Goal: Obtain resource: Download file/media

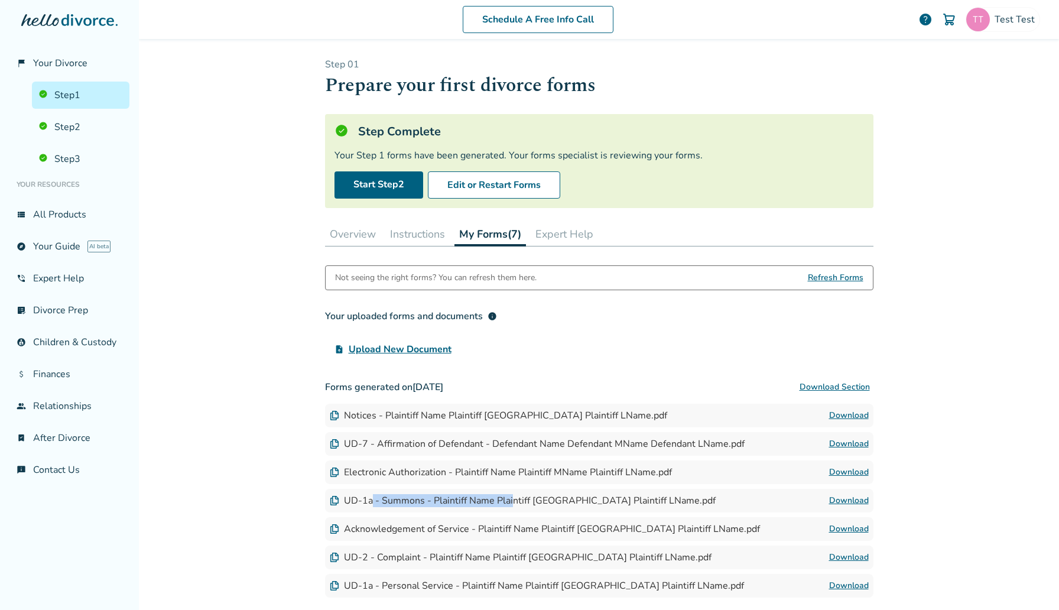
scroll to position [89, 0]
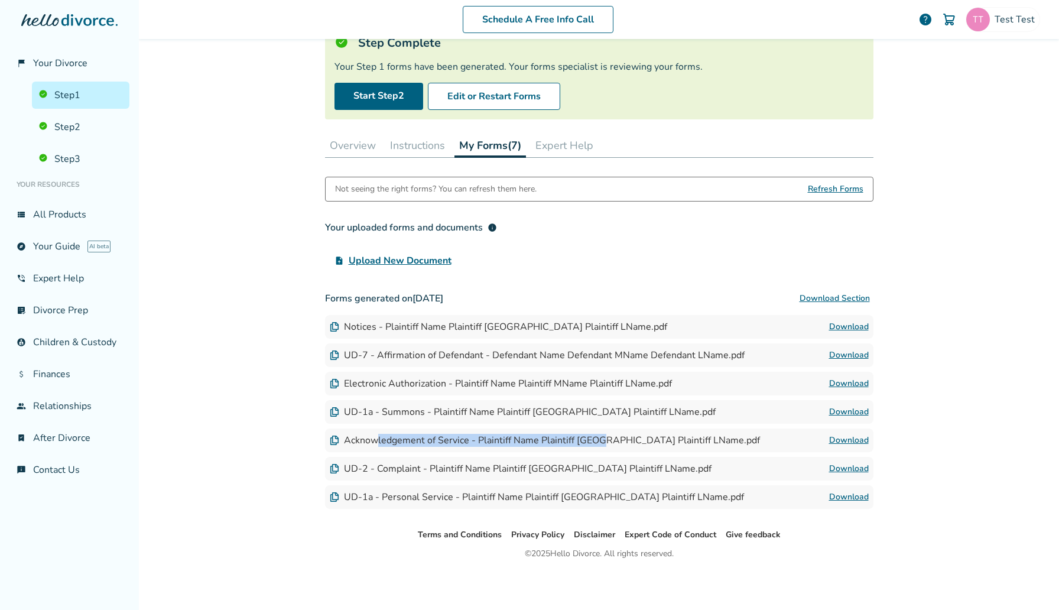
drag, startPoint x: 378, startPoint y: 437, endPoint x: 606, endPoint y: 441, distance: 228.7
click at [606, 441] on div "Acknowledgement of Service - Plaintiff Name Plaintiff MName Plaintiff LName.pdf" at bounding box center [545, 440] width 430 height 13
click at [840, 436] on link "Download" at bounding box center [849, 440] width 40 height 14
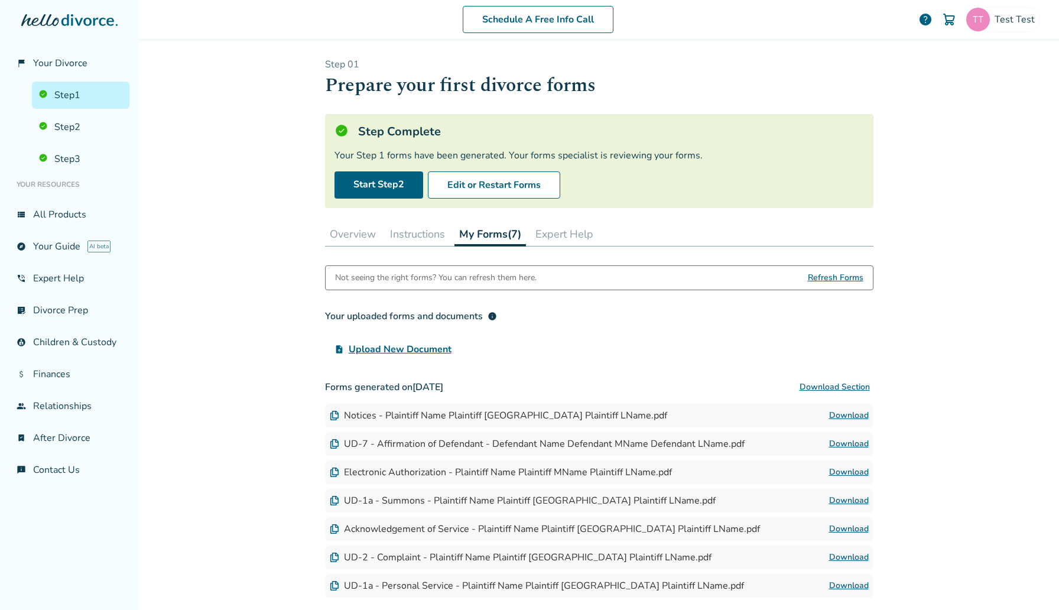
scroll to position [89, 0]
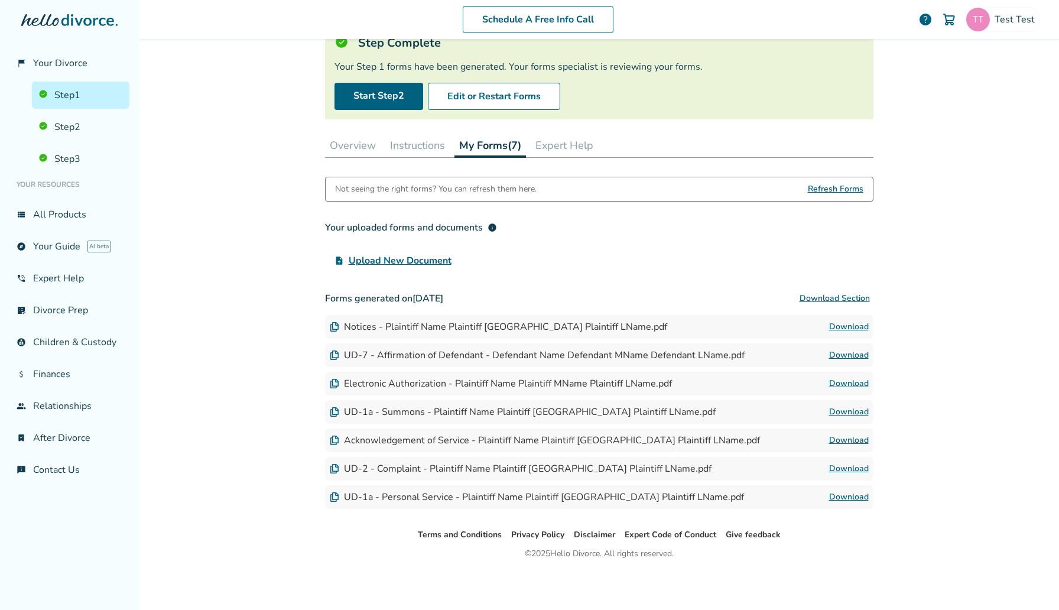
click at [839, 441] on link "Download" at bounding box center [849, 440] width 40 height 14
drag, startPoint x: 355, startPoint y: 465, endPoint x: 544, endPoint y: 466, distance: 189.7
click at [544, 466] on div "UD-2 - Complaint - Plaintiff Name Plaintiff MName Plaintiff LName.pdf" at bounding box center [521, 468] width 382 height 13
click at [846, 464] on link "Download" at bounding box center [849, 469] width 40 height 14
drag, startPoint x: 359, startPoint y: 499, endPoint x: 528, endPoint y: 499, distance: 168.4
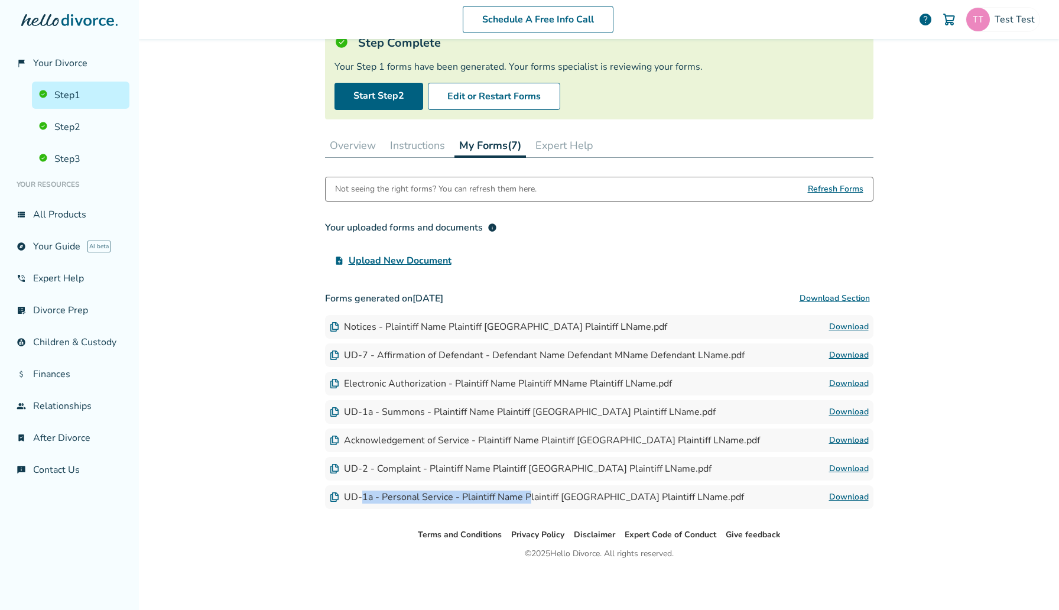
click at [528, 499] on div "UD-1a - Personal Service - Plaintiff Name Plaintiff MName Plaintiff LName.pdf" at bounding box center [537, 496] width 414 height 13
click at [863, 496] on link "Download" at bounding box center [849, 497] width 40 height 14
click at [92, 116] on link "Step 2" at bounding box center [81, 126] width 98 height 27
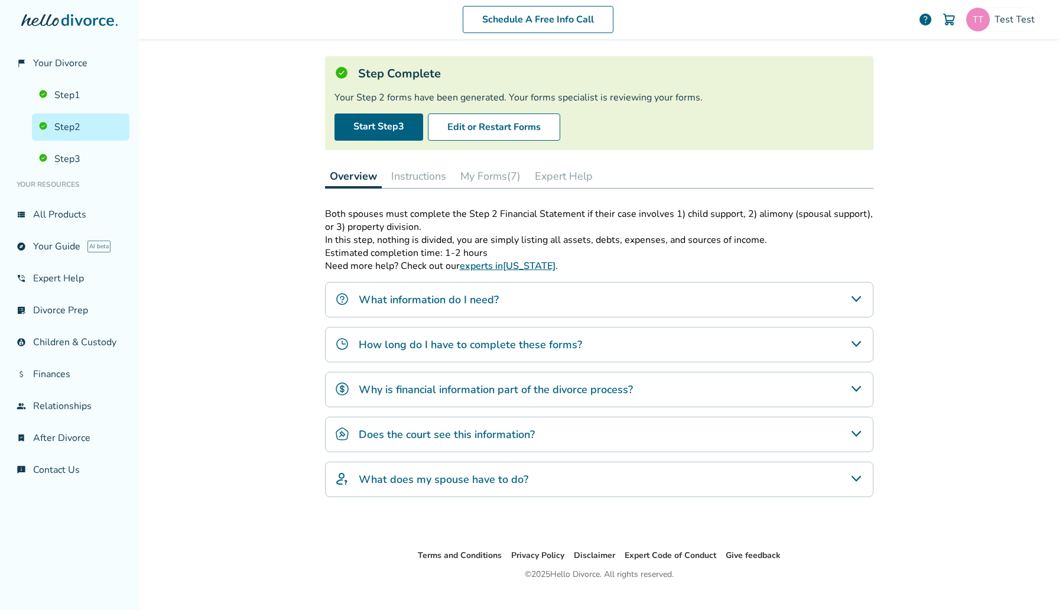
click at [478, 176] on button "My Forms (7)" at bounding box center [491, 176] width 70 height 24
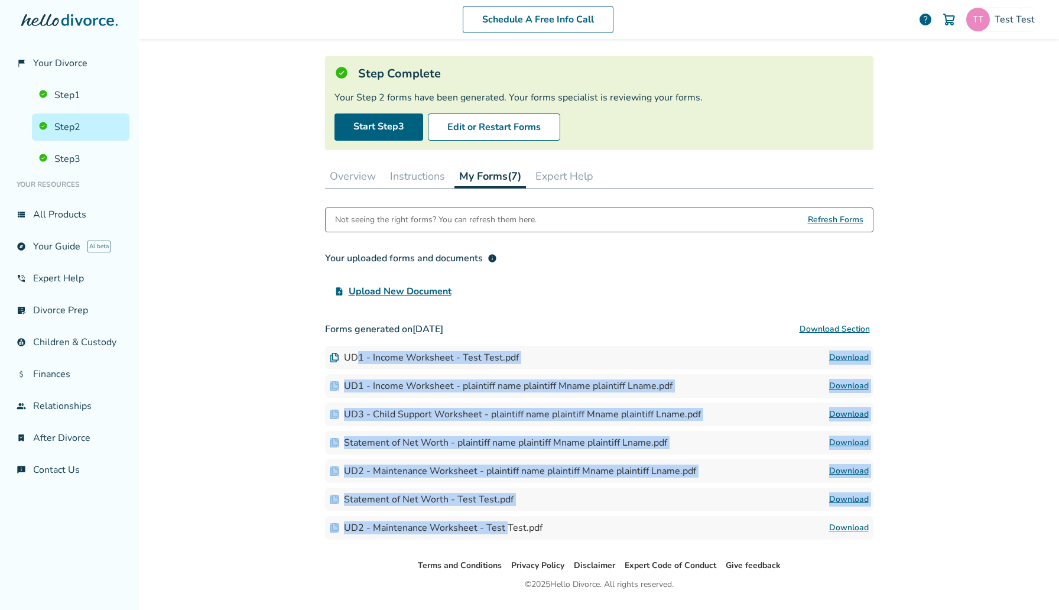
drag, startPoint x: 358, startPoint y: 358, endPoint x: 505, endPoint y: 527, distance: 224.1
click at [505, 527] on div "Forms generated on August 11, 2025 Download Section UD1 - Income Worksheet - Te…" at bounding box center [599, 428] width 548 height 222
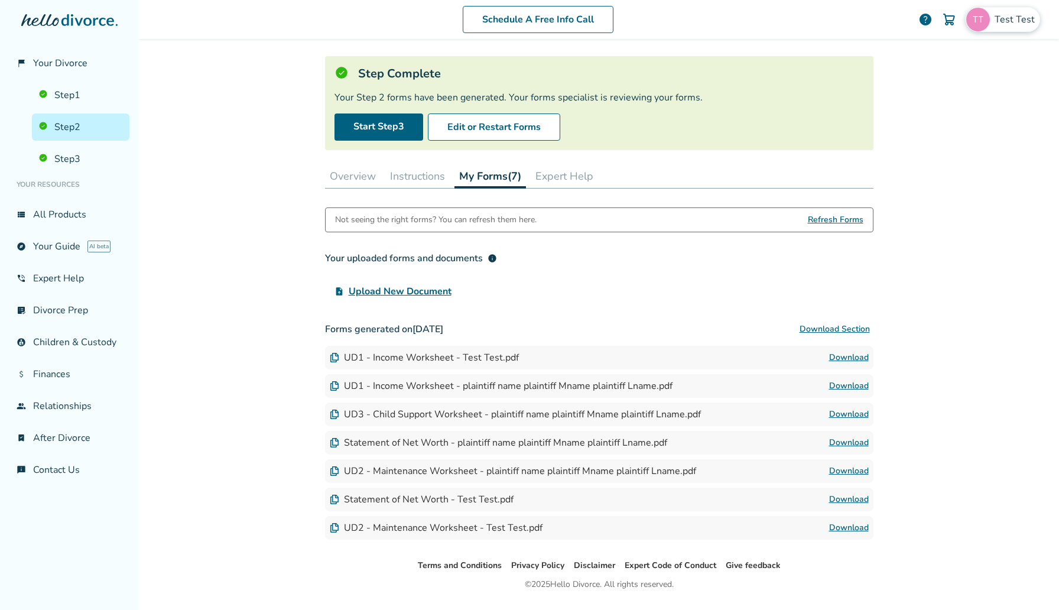
click at [1023, 29] on div "Test Test" at bounding box center [1003, 19] width 74 height 25
click at [966, 60] on span "[EMAIL_ADDRESS][DOMAIN_NAME]" at bounding box center [960, 73] width 157 height 26
copy span "[EMAIL_ADDRESS][DOMAIN_NAME]"
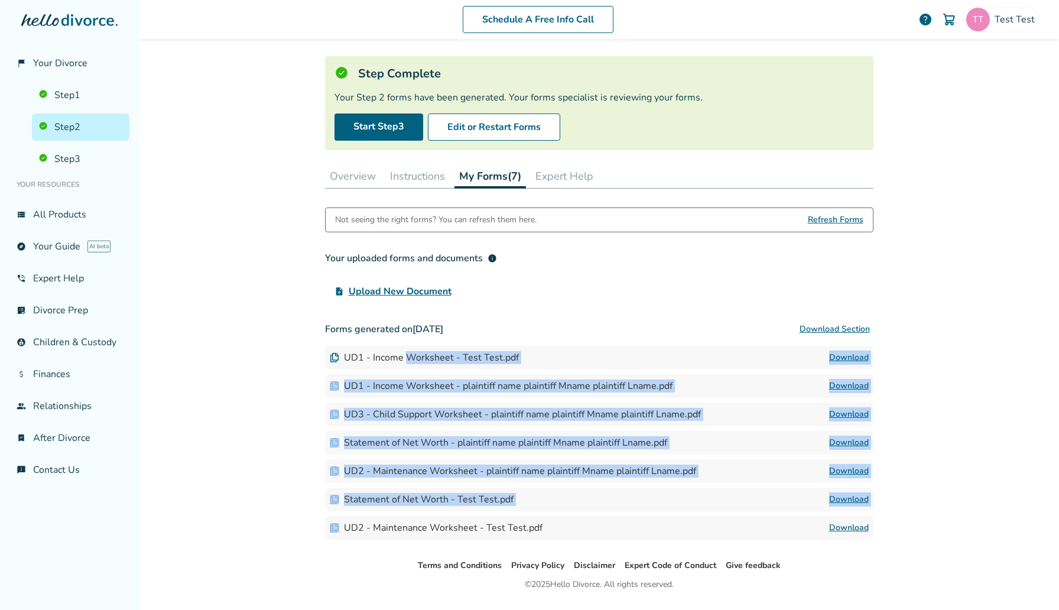
drag, startPoint x: 406, startPoint y: 356, endPoint x: 541, endPoint y: 527, distance: 217.9
click at [541, 527] on div "Forms generated on August 11, 2025 Download Section UD1 - Income Worksheet - Te…" at bounding box center [599, 428] width 548 height 222
click at [485, 124] on button "Edit or Restart Forms" at bounding box center [494, 126] width 132 height 27
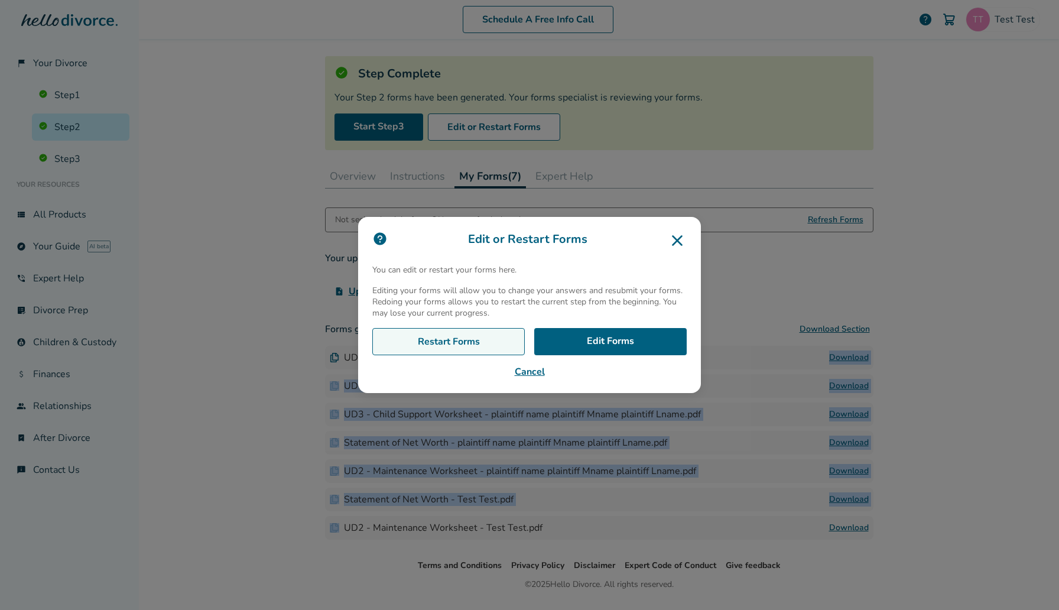
click at [508, 335] on link "Restart Forms" at bounding box center [448, 341] width 152 height 27
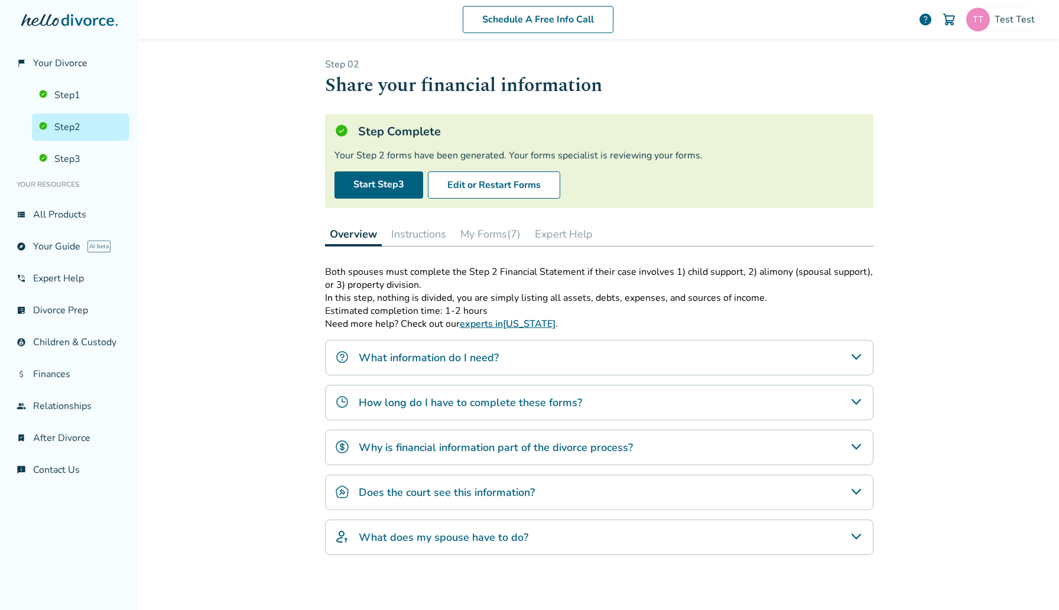
click at [509, 226] on button "My Forms (7)" at bounding box center [491, 234] width 70 height 24
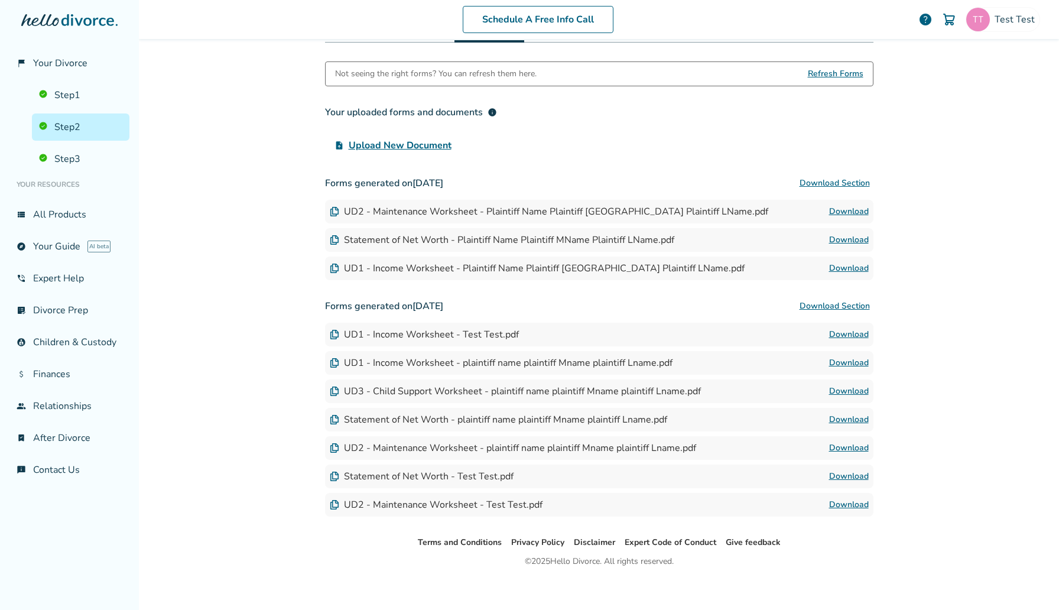
scroll to position [212, 0]
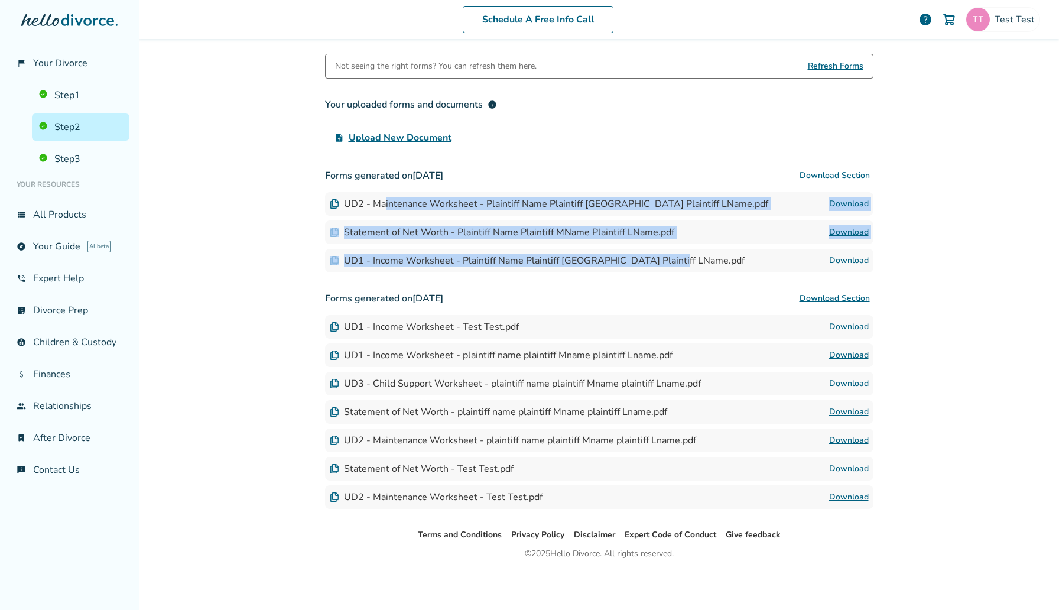
drag, startPoint x: 384, startPoint y: 204, endPoint x: 462, endPoint y: 269, distance: 101.2
click at [462, 269] on div "Forms generated on [DATE] Download Section UD2 - Maintenance Worksheet - Plaint…" at bounding box center [599, 218] width 548 height 109
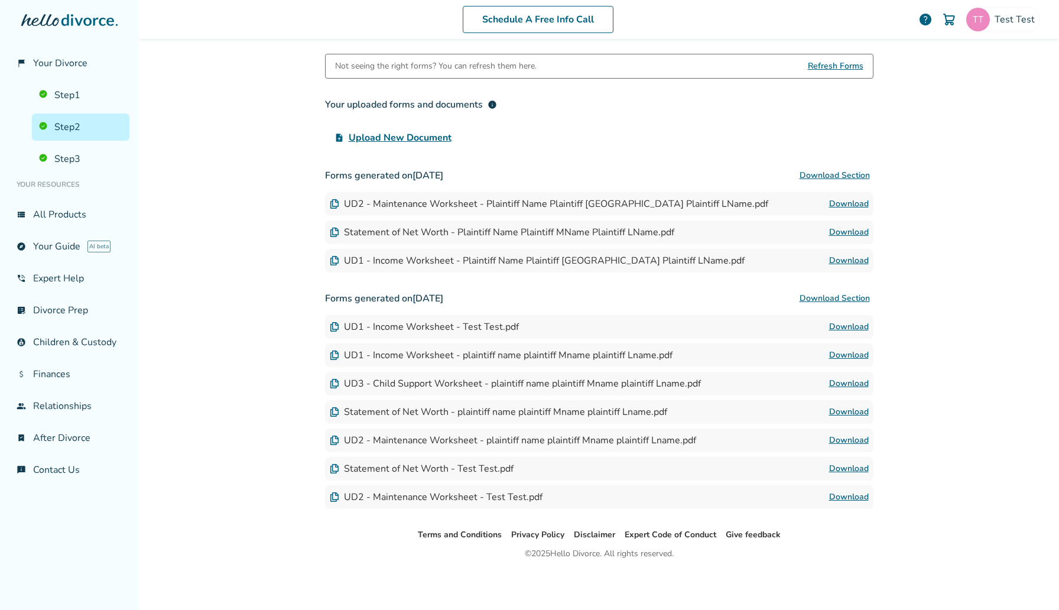
click at [260, 160] on div "Schedule A Free Info Call Test Test help Schedule A Free Call Test Test [EMAIL_…" at bounding box center [599, 305] width 920 height 610
click at [473, 156] on div "Not seeing the right forms? You can refresh them here. Refresh Forms Your uploa…" at bounding box center [599, 281] width 548 height 455
drag, startPoint x: 469, startPoint y: 170, endPoint x: 426, endPoint y: 176, distance: 43.0
click at [426, 176] on h3 "Forms generated on [DATE] Download Section" at bounding box center [599, 176] width 548 height 24
drag, startPoint x: 321, startPoint y: 176, endPoint x: 421, endPoint y: 174, distance: 100.5
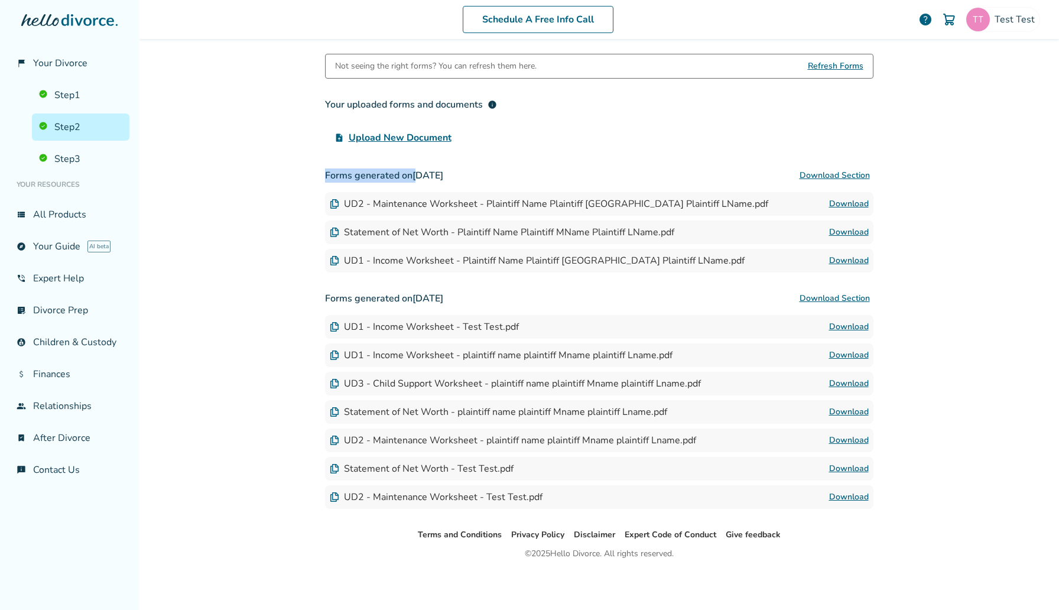
click at [421, 174] on div "Step 0 2 Share your financial information Step Complete Your Step 2 forms have …" at bounding box center [599, 177] width 567 height 700
drag, startPoint x: 482, startPoint y: 169, endPoint x: 376, endPoint y: 169, distance: 106.4
click at [376, 169] on h3 "Forms generated on [DATE] Download Section" at bounding box center [599, 176] width 548 height 24
drag, startPoint x: 347, startPoint y: 170, endPoint x: 433, endPoint y: 169, distance: 85.7
click at [433, 169] on h3 "Forms generated on [DATE] Download Section" at bounding box center [599, 176] width 548 height 24
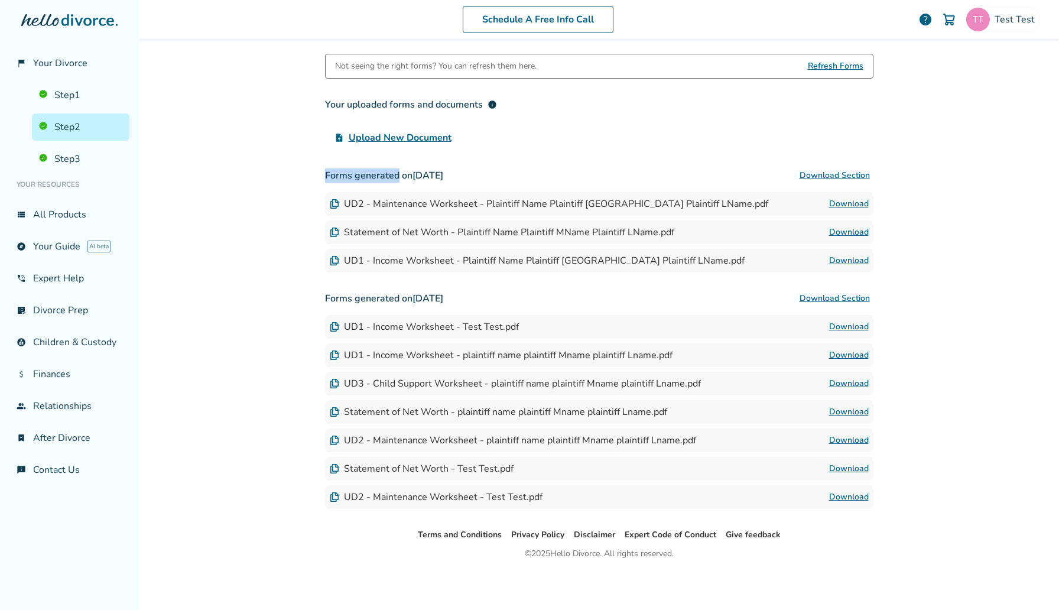
drag, startPoint x: 317, startPoint y: 177, endPoint x: 399, endPoint y: 177, distance: 81.5
click at [399, 177] on div "Schedule A Free Info Call Test Test help Schedule A Free Call Test Test [EMAIL_…" at bounding box center [599, 305] width 920 height 610
drag, startPoint x: 525, startPoint y: 165, endPoint x: 467, endPoint y: 165, distance: 57.9
click at [467, 165] on h3 "Forms generated on [DATE] Download Section" at bounding box center [599, 176] width 548 height 24
drag, startPoint x: 503, startPoint y: 173, endPoint x: 326, endPoint y: 174, distance: 177.3
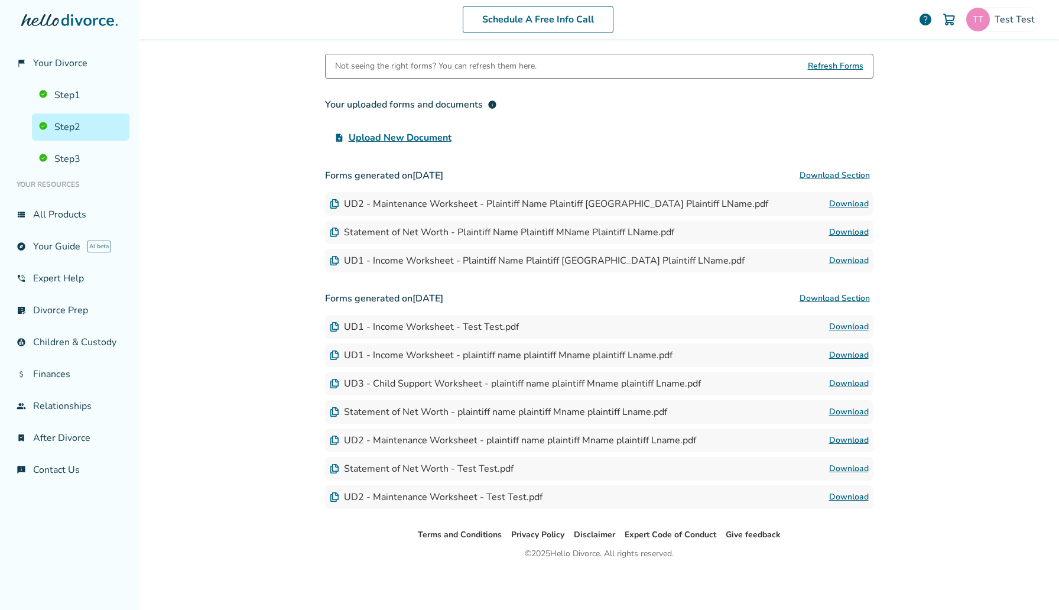
click at [326, 174] on h3 "Forms generated on [DATE] Download Section" at bounding box center [599, 176] width 548 height 24
drag, startPoint x: 274, startPoint y: 173, endPoint x: 507, endPoint y: 168, distance: 232.9
click at [507, 168] on div "Schedule A Free Info Call Test Test help Schedule A Free Call Test Test [EMAIL_…" at bounding box center [599, 305] width 920 height 610
click at [293, 203] on div "Schedule A Free Info Call Test Test help Schedule A Free Call Test Test [EMAIL_…" at bounding box center [599, 305] width 920 height 610
drag, startPoint x: 509, startPoint y: 192, endPoint x: 420, endPoint y: 192, distance: 89.2
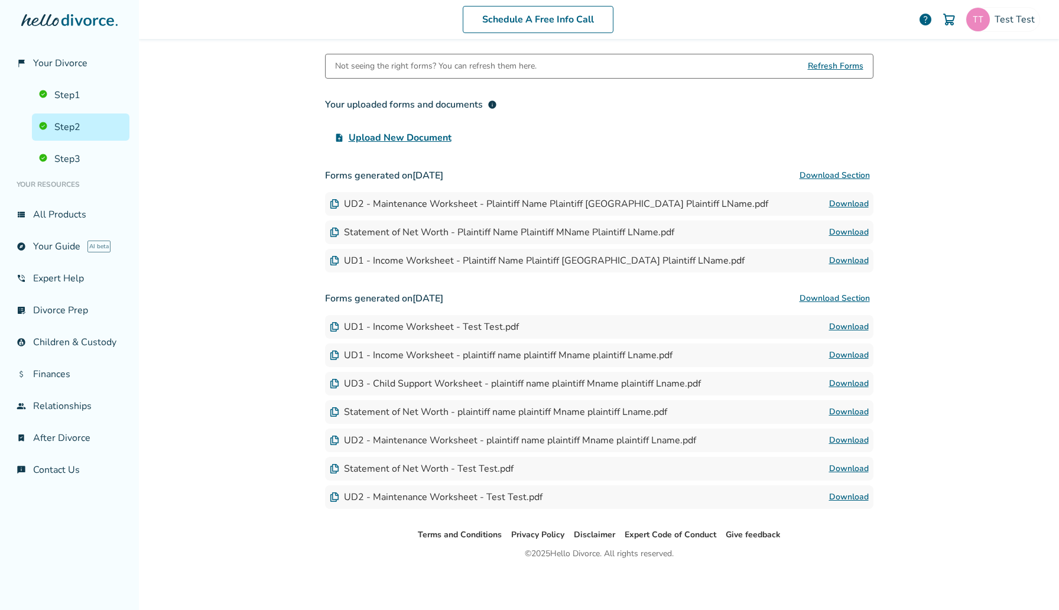
click at [420, 192] on div "UD2 - Maintenance Worksheet - Plaintiff Name Plaintiff [GEOGRAPHIC_DATA] Plaint…" at bounding box center [599, 204] width 548 height 24
drag, startPoint x: 366, startPoint y: 208, endPoint x: 457, endPoint y: 207, distance: 91.0
click at [457, 207] on div "UD2 - Maintenance Worksheet - Plaintiff Name Plaintiff [GEOGRAPHIC_DATA] Plaint…" at bounding box center [549, 203] width 438 height 13
drag, startPoint x: 585, startPoint y: 207, endPoint x: 432, endPoint y: 207, distance: 153.0
click at [432, 207] on div "UD2 - Maintenance Worksheet - Plaintiff Name Plaintiff [GEOGRAPHIC_DATA] Plaint…" at bounding box center [549, 203] width 438 height 13
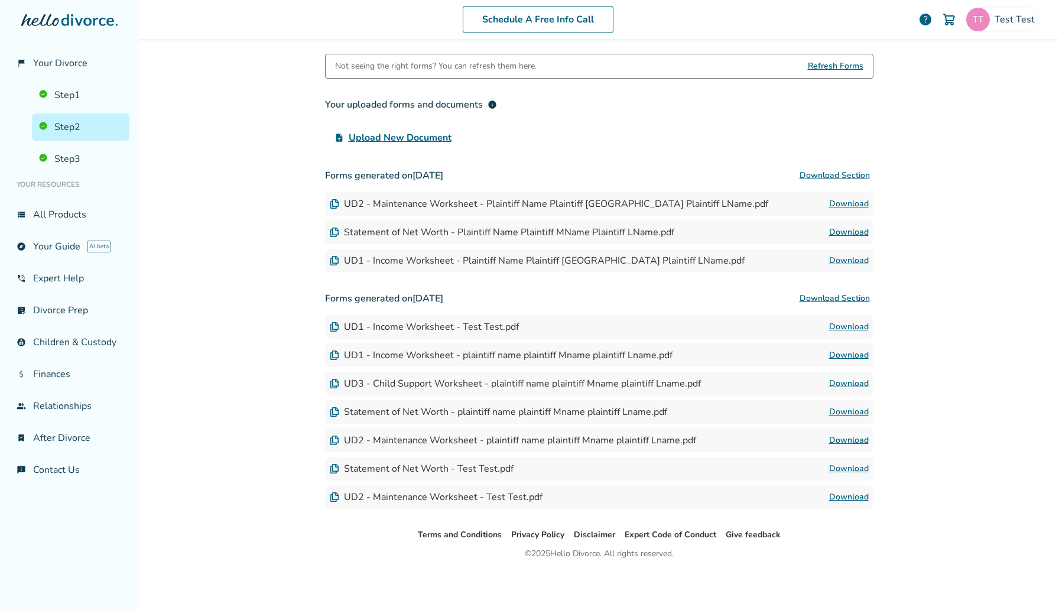
drag, startPoint x: 368, startPoint y: 206, endPoint x: 502, endPoint y: 205, distance: 134.7
click at [502, 205] on div "UD2 - Maintenance Worksheet - Plaintiff Name Plaintiff [GEOGRAPHIC_DATA] Plaint…" at bounding box center [549, 203] width 438 height 13
drag, startPoint x: 444, startPoint y: 204, endPoint x: 625, endPoint y: 191, distance: 181.8
click at [625, 192] on div "UD2 - Maintenance Worksheet - Plaintiff Name Plaintiff [GEOGRAPHIC_DATA] Plaint…" at bounding box center [599, 204] width 548 height 24
drag, startPoint x: 654, startPoint y: 206, endPoint x: 542, endPoint y: 204, distance: 111.7
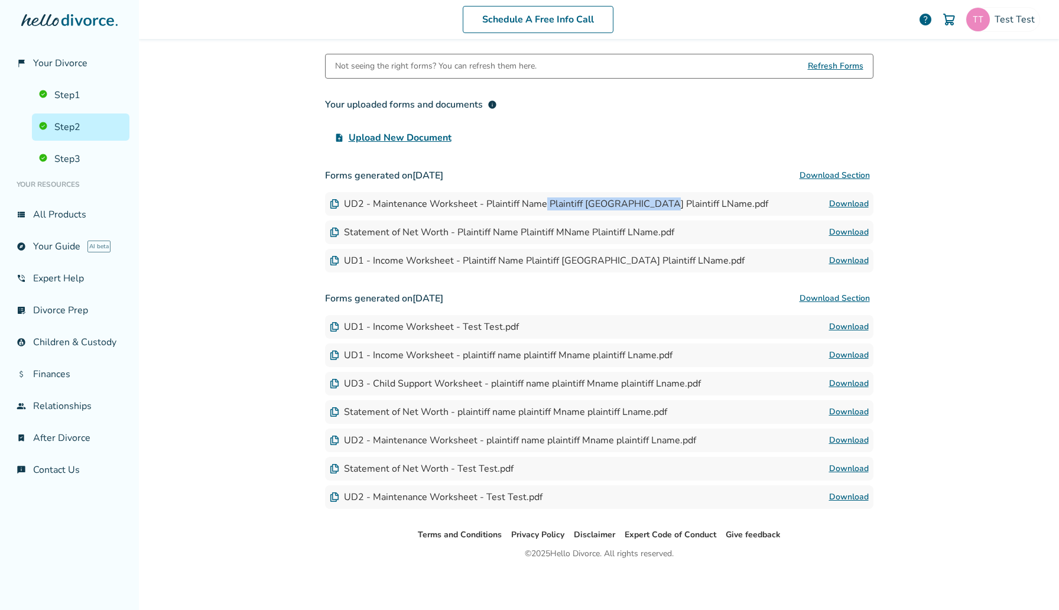
click at [542, 204] on div "UD2 - Maintenance Worksheet - Plaintiff Name Plaintiff [GEOGRAPHIC_DATA] Plaint…" at bounding box center [549, 203] width 438 height 13
drag, startPoint x: 399, startPoint y: 215, endPoint x: 486, endPoint y: 205, distance: 86.9
click at [486, 205] on div "Forms generated on [DATE] Download Section UD2 - Maintenance Worksheet - Plaint…" at bounding box center [599, 218] width 548 height 109
click at [850, 204] on link "Download" at bounding box center [849, 204] width 40 height 14
click at [850, 440] on link "Download" at bounding box center [849, 440] width 40 height 14
